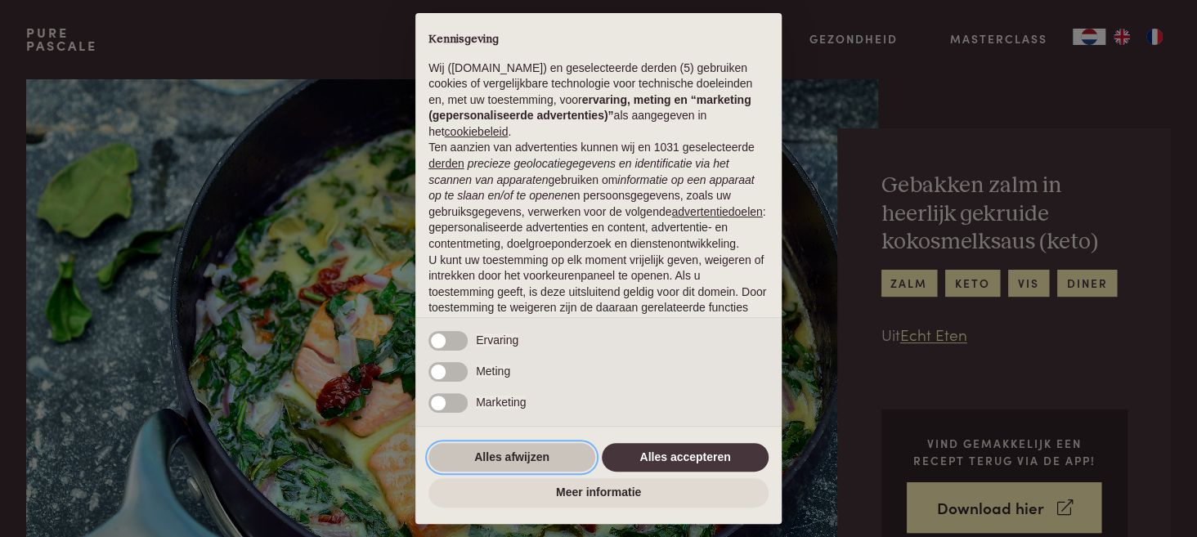
click at [499, 455] on button "Alles afwijzen" at bounding box center [511, 457] width 167 height 29
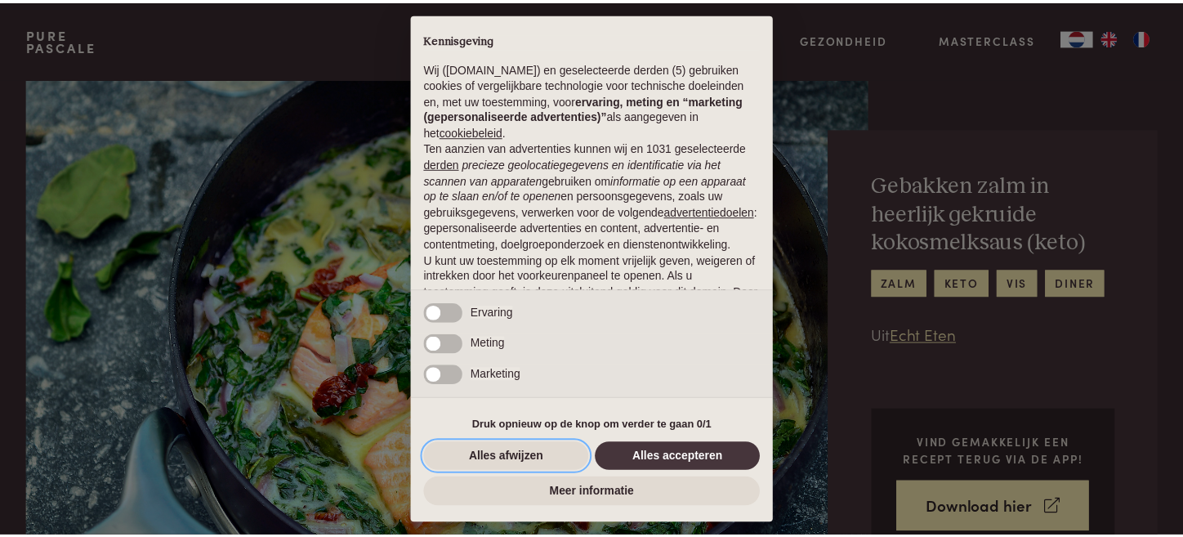
scroll to position [120, 0]
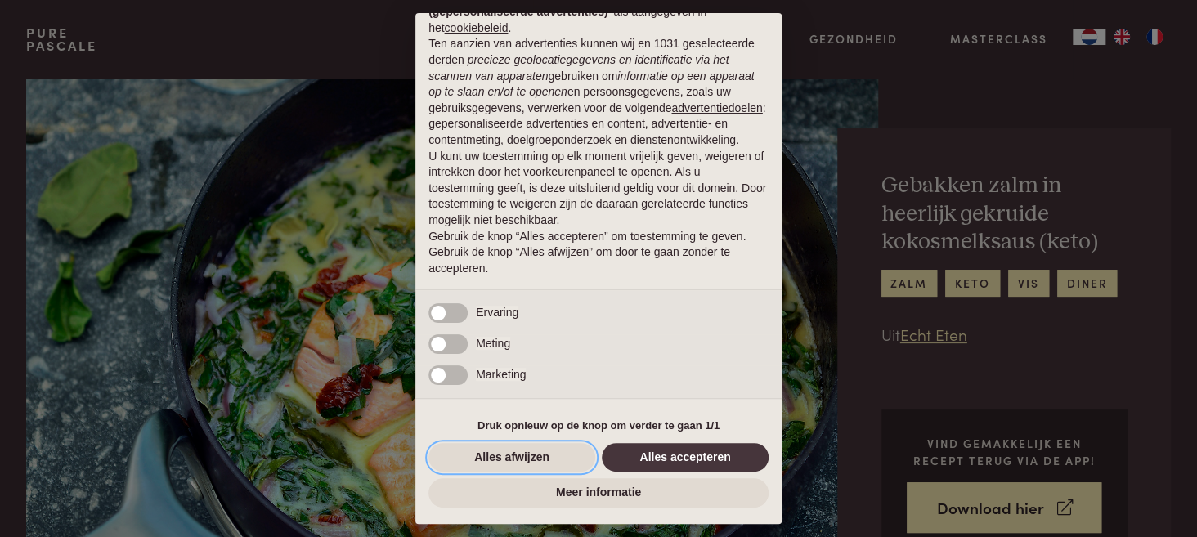
click at [499, 455] on button "Alles afwijzen" at bounding box center [511, 457] width 167 height 29
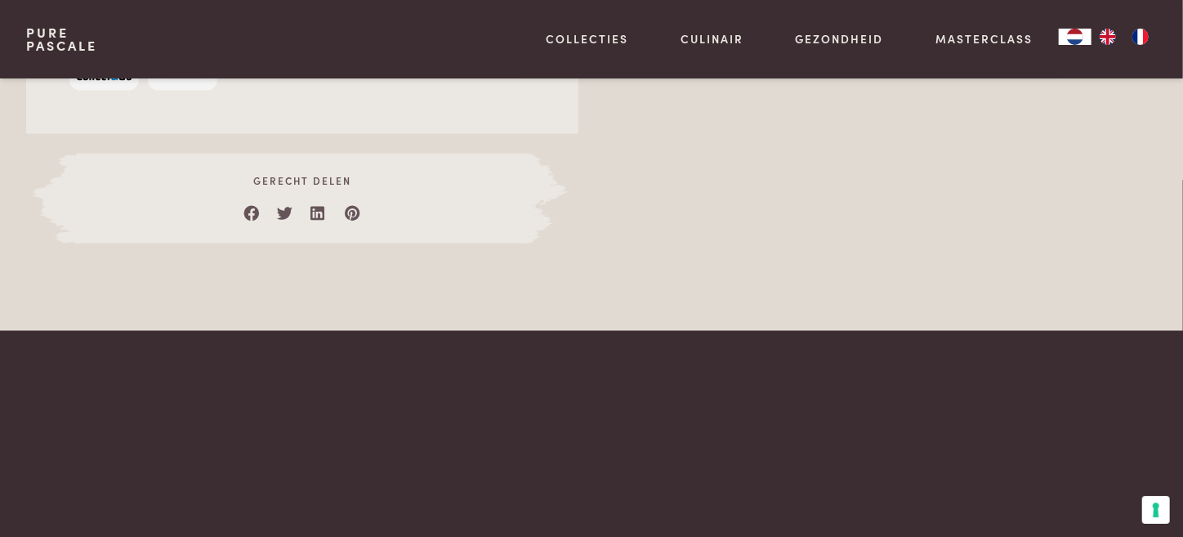
scroll to position [1286, 0]
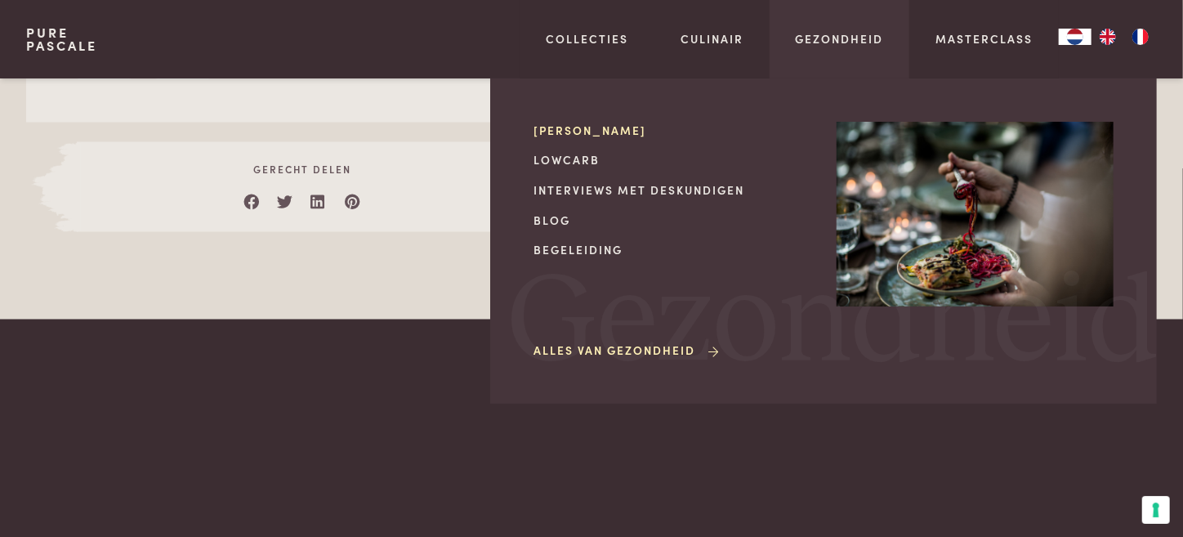
click at [583, 128] on link "[PERSON_NAME]" at bounding box center [672, 130] width 277 height 17
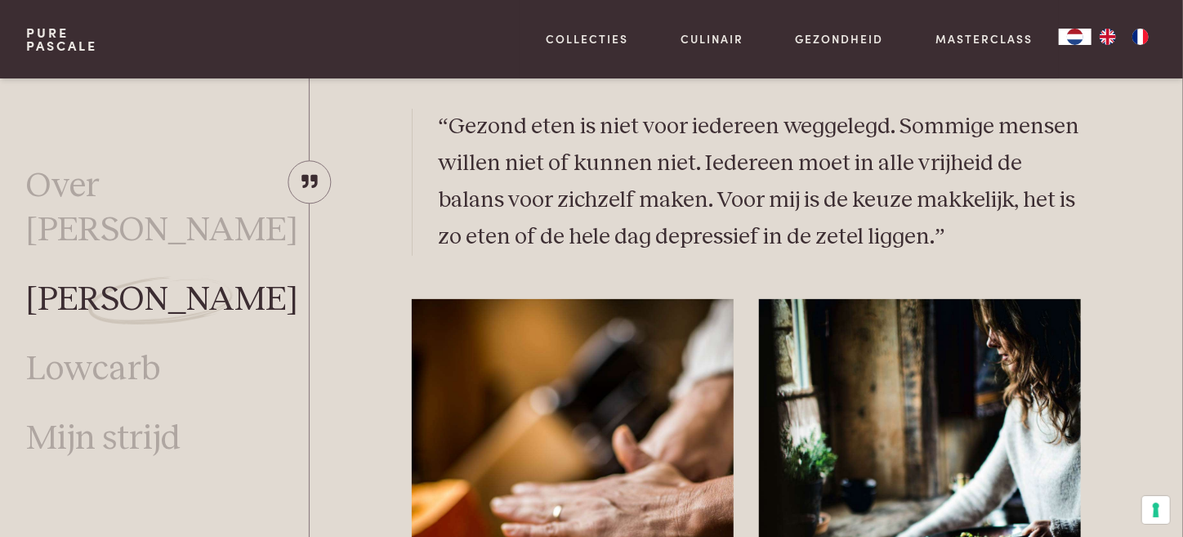
scroll to position [2732, 0]
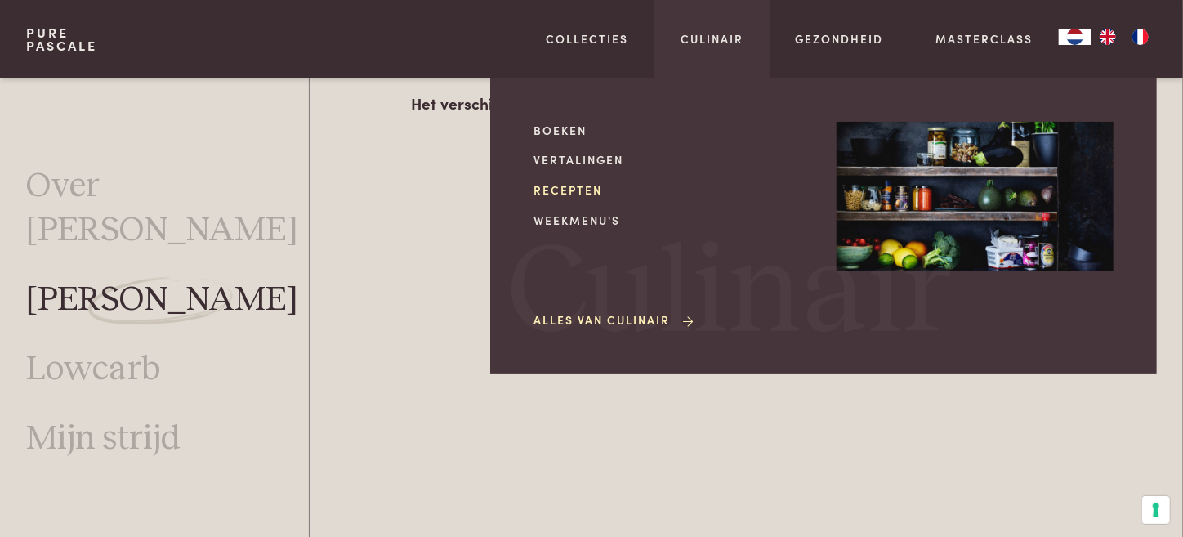
click at [582, 194] on link "Recepten" at bounding box center [672, 189] width 277 height 17
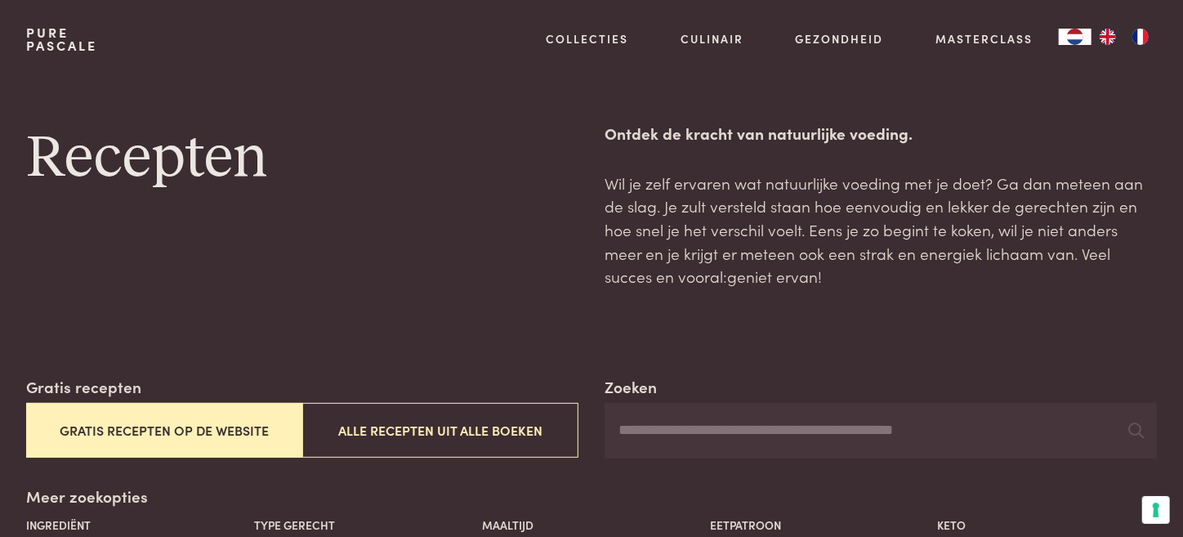
click at [916, 441] on input "Zoeken" at bounding box center [881, 431] width 552 height 56
type input "*"
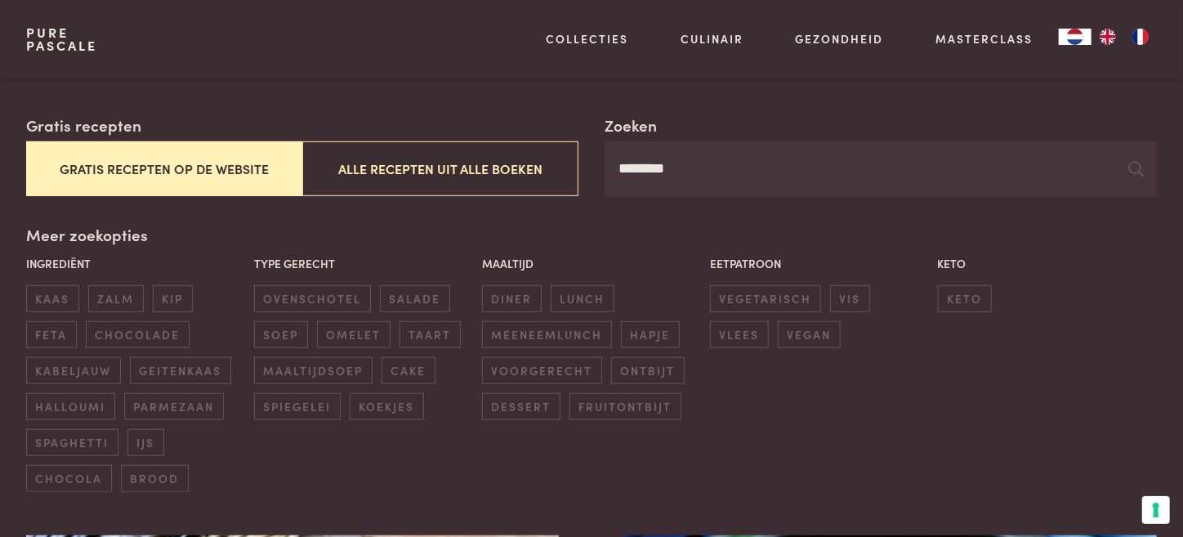
scroll to position [231, 0]
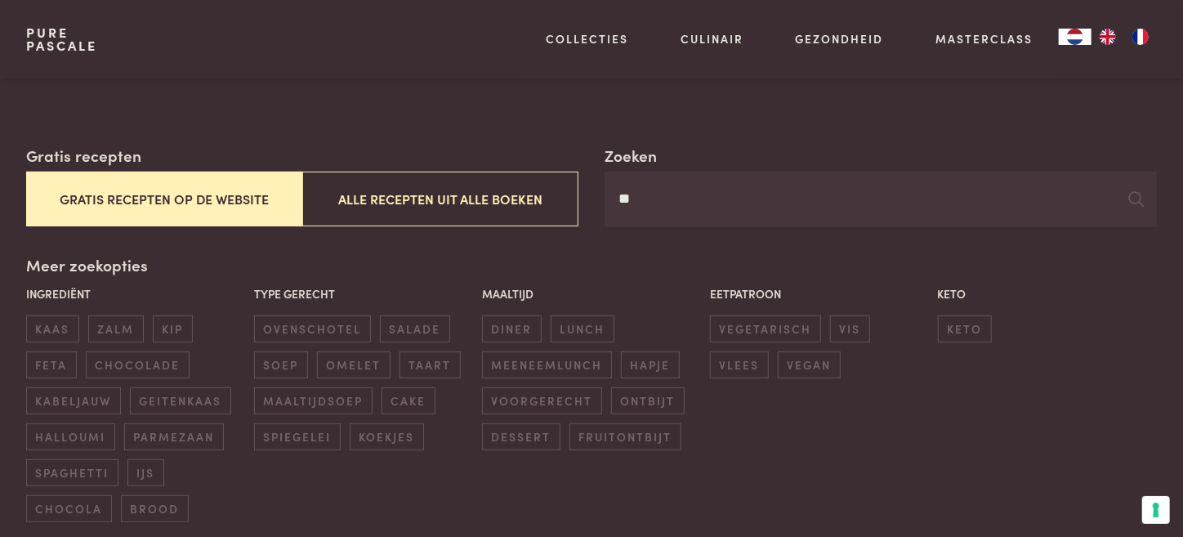
type input "*"
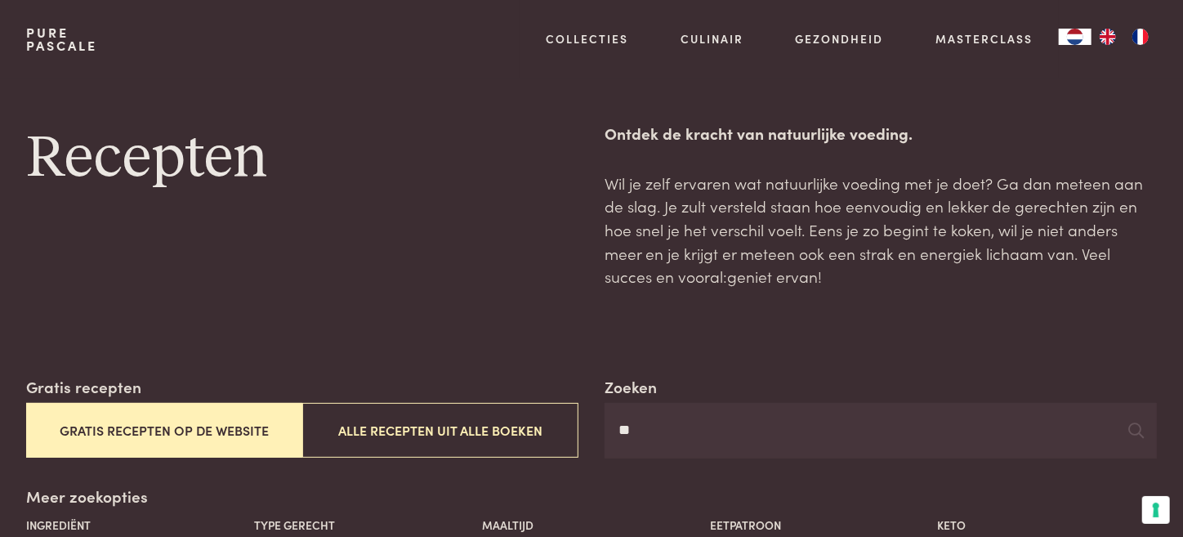
type input "*"
type input "********"
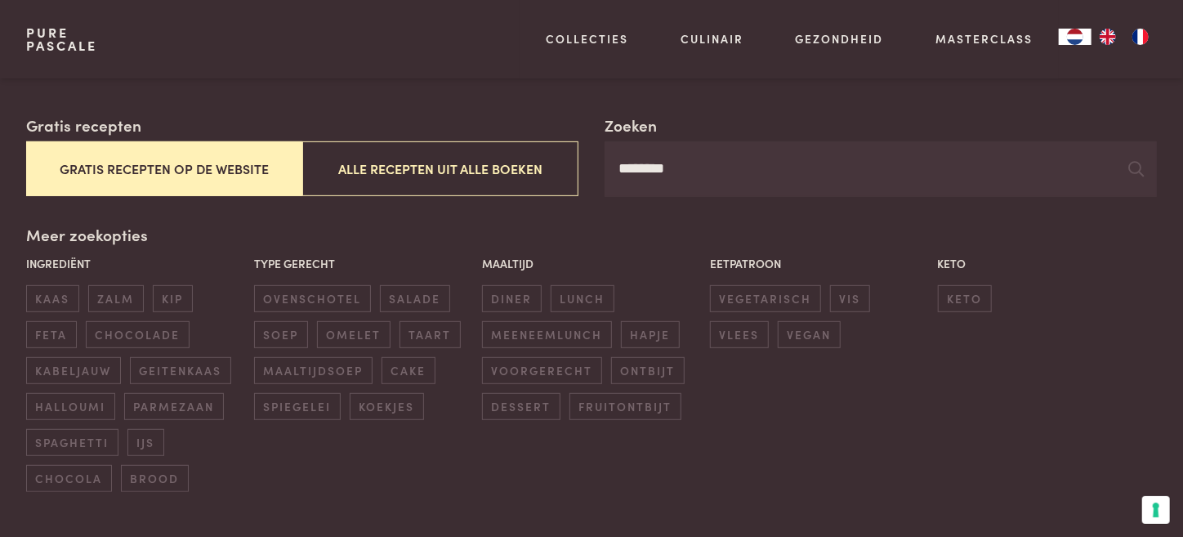
scroll to position [297, 0]
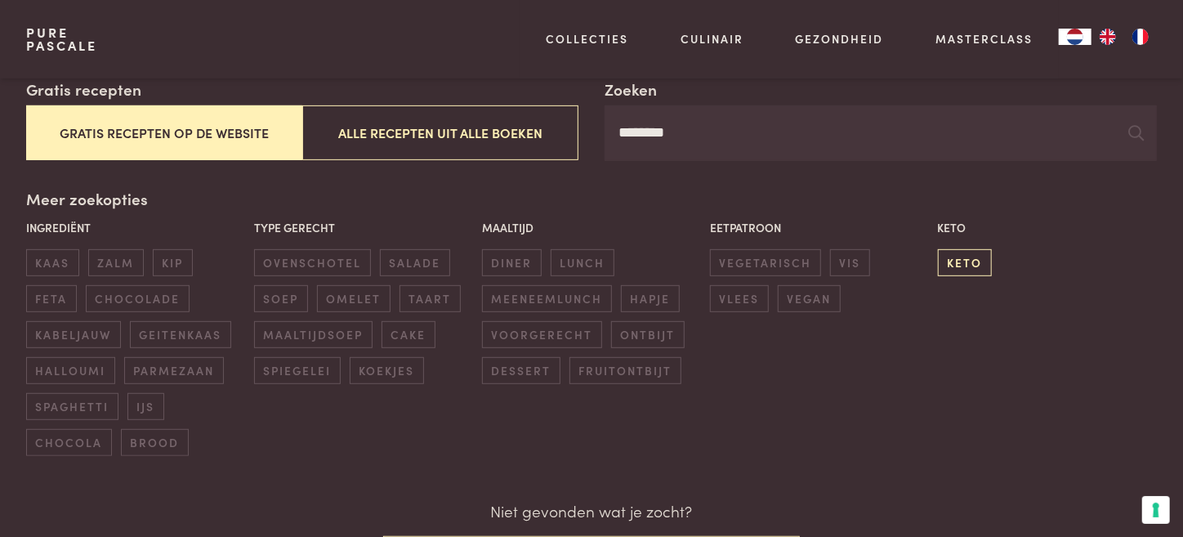
click at [949, 259] on span "keto" at bounding box center [965, 262] width 54 height 27
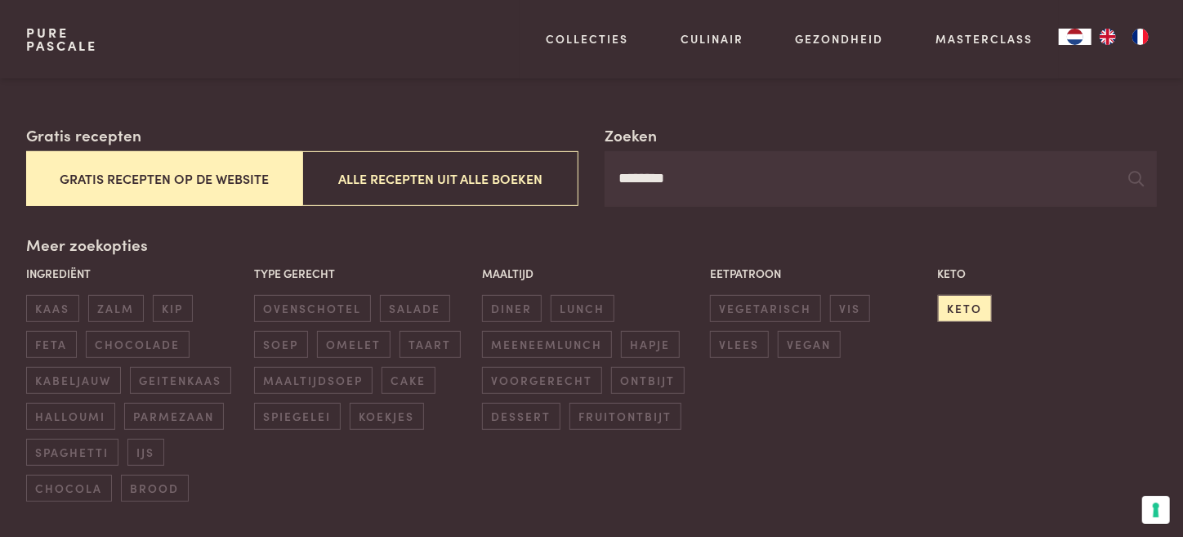
scroll to position [0, 0]
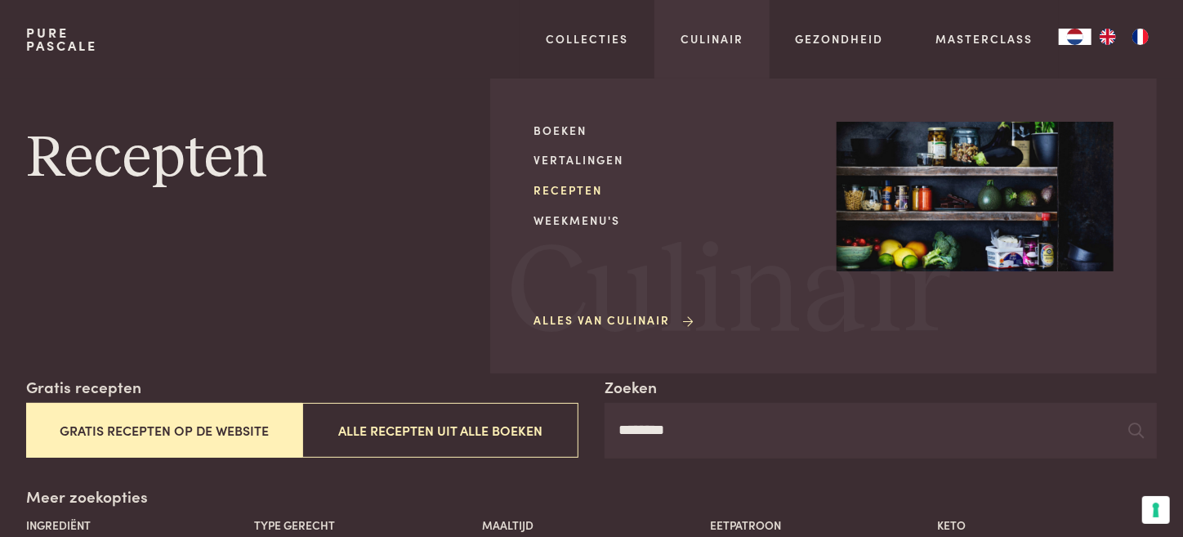
click at [593, 188] on link "Recepten" at bounding box center [672, 189] width 277 height 17
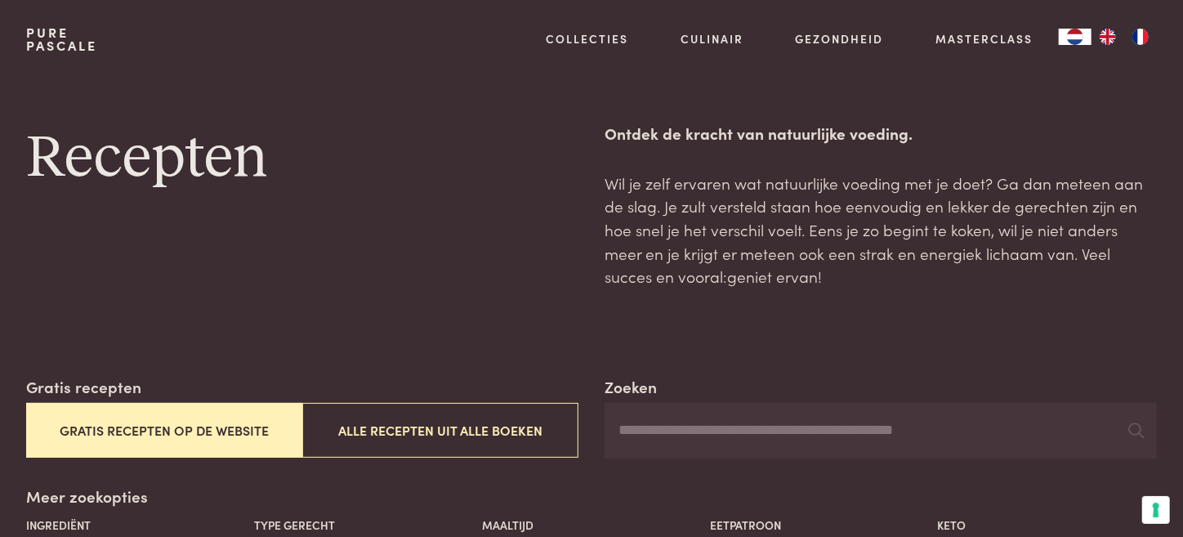
click at [212, 442] on button "Gratis recepten op de website" at bounding box center [164, 430] width 276 height 55
click at [745, 440] on input "Zoeken" at bounding box center [881, 431] width 552 height 56
type input "********"
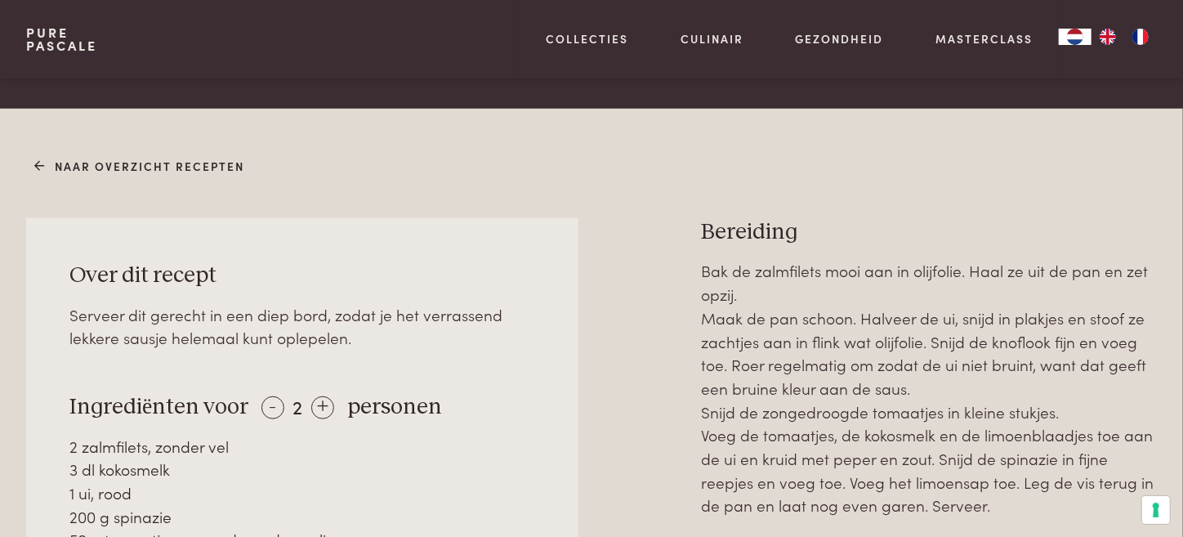
scroll to position [580, 0]
